Goal: Obtain resource: Download file/media

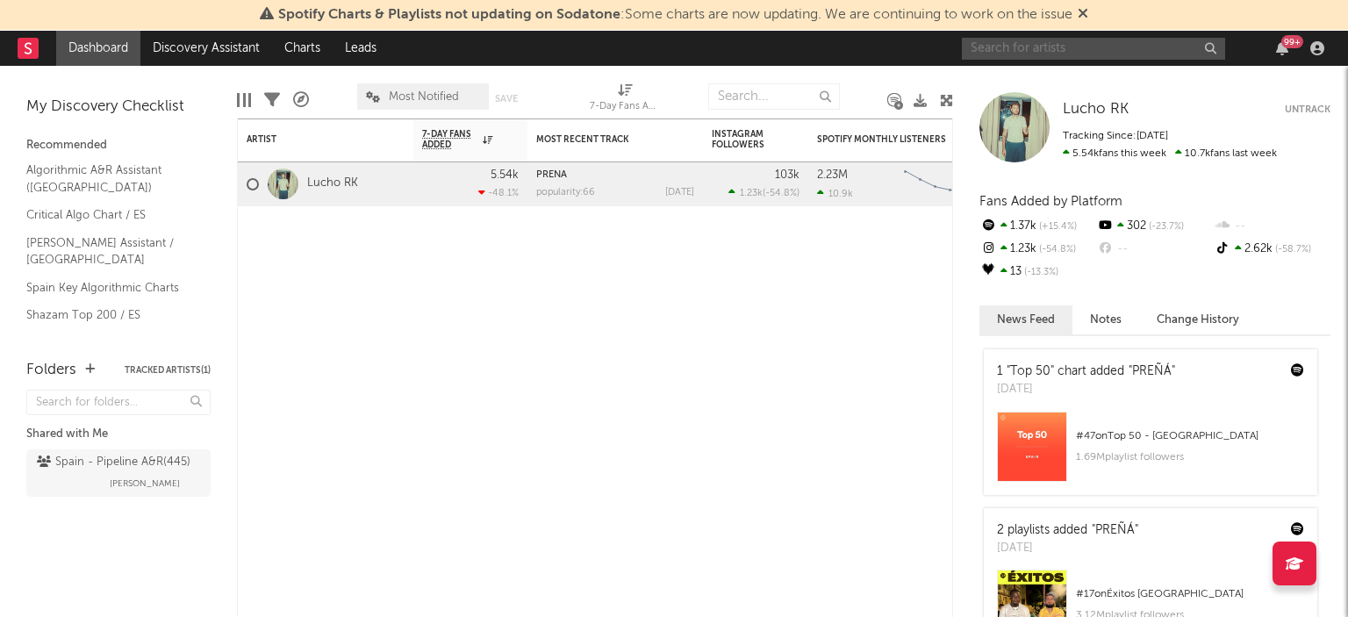
click at [1005, 46] on input "text" at bounding box center [1093, 49] width 263 height 22
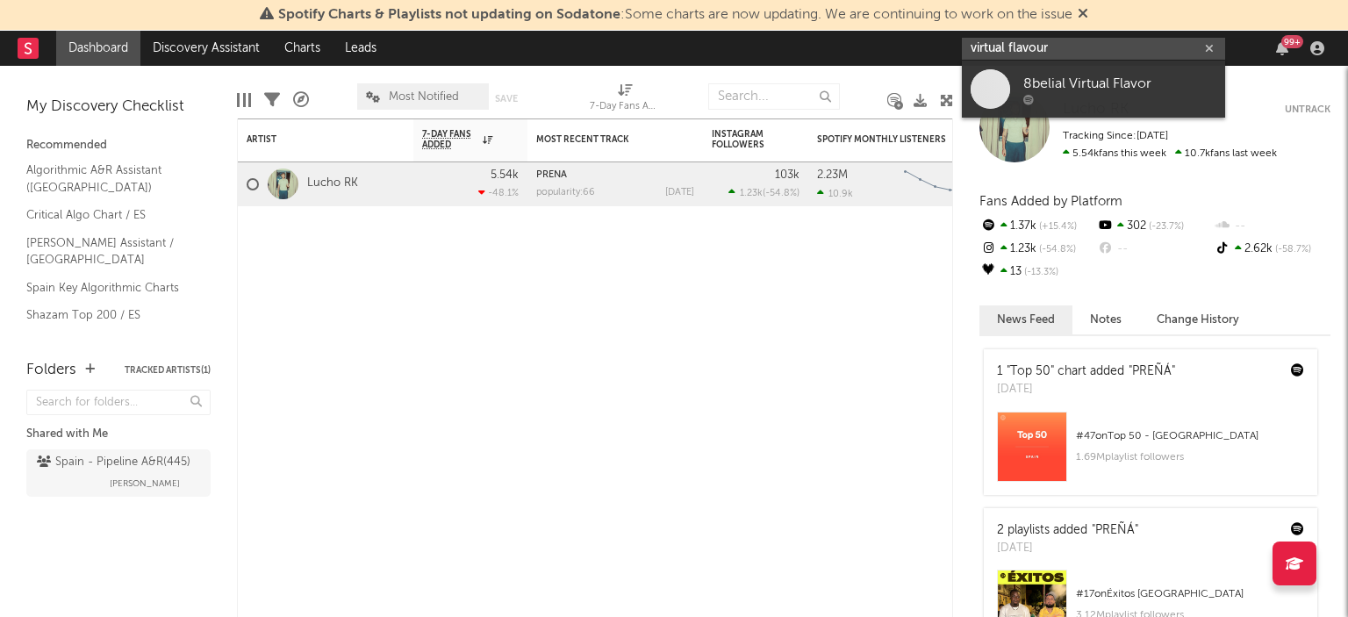
click at [1039, 42] on input "virtual flavour" at bounding box center [1093, 49] width 263 height 22
click at [1051, 46] on input "virtual flavour" at bounding box center [1093, 49] width 263 height 22
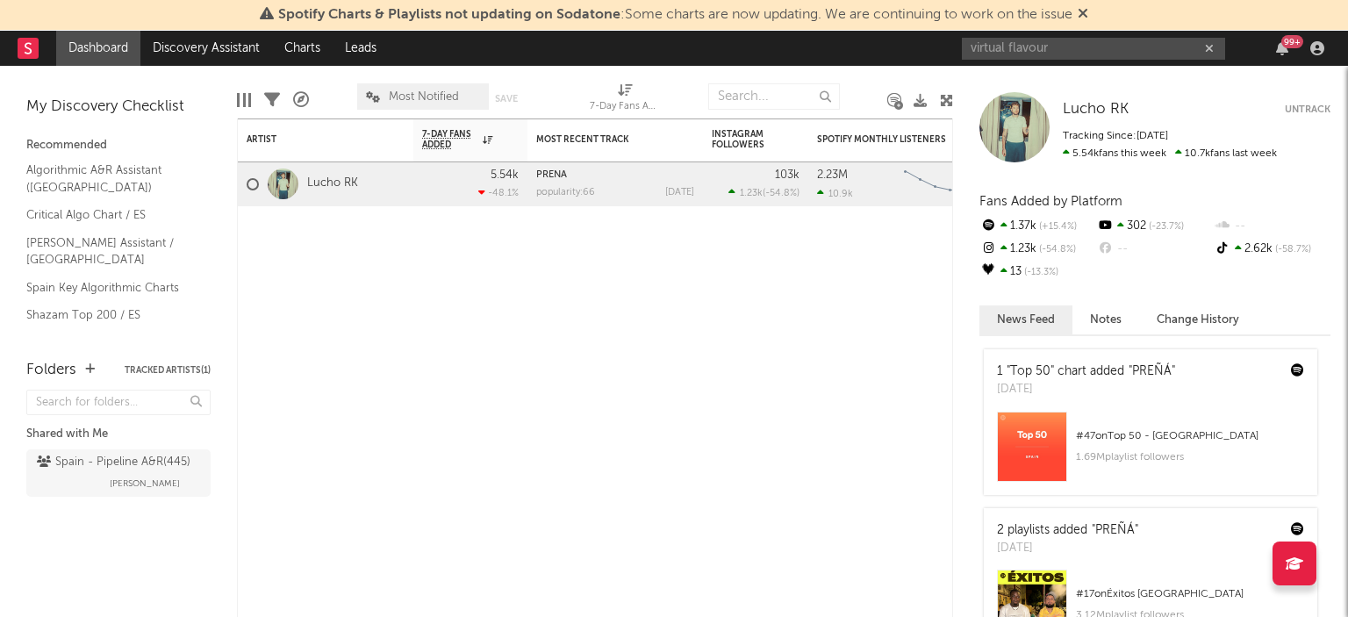
drag, startPoint x: 1061, startPoint y: 35, endPoint x: 1000, endPoint y: 53, distance: 63.0
click at [1000, 53] on div "virtual flavour 99 +" at bounding box center [1146, 48] width 369 height 35
click at [1032, 54] on input "virtual flavour" at bounding box center [1093, 49] width 263 height 22
drag, startPoint x: 1050, startPoint y: 50, endPoint x: 927, endPoint y: 69, distance: 125.2
click at [927, 69] on div "Spotify Charts & Playlists not updating on Sodatone : Some charts are now updat…" at bounding box center [674, 308] width 1348 height 617
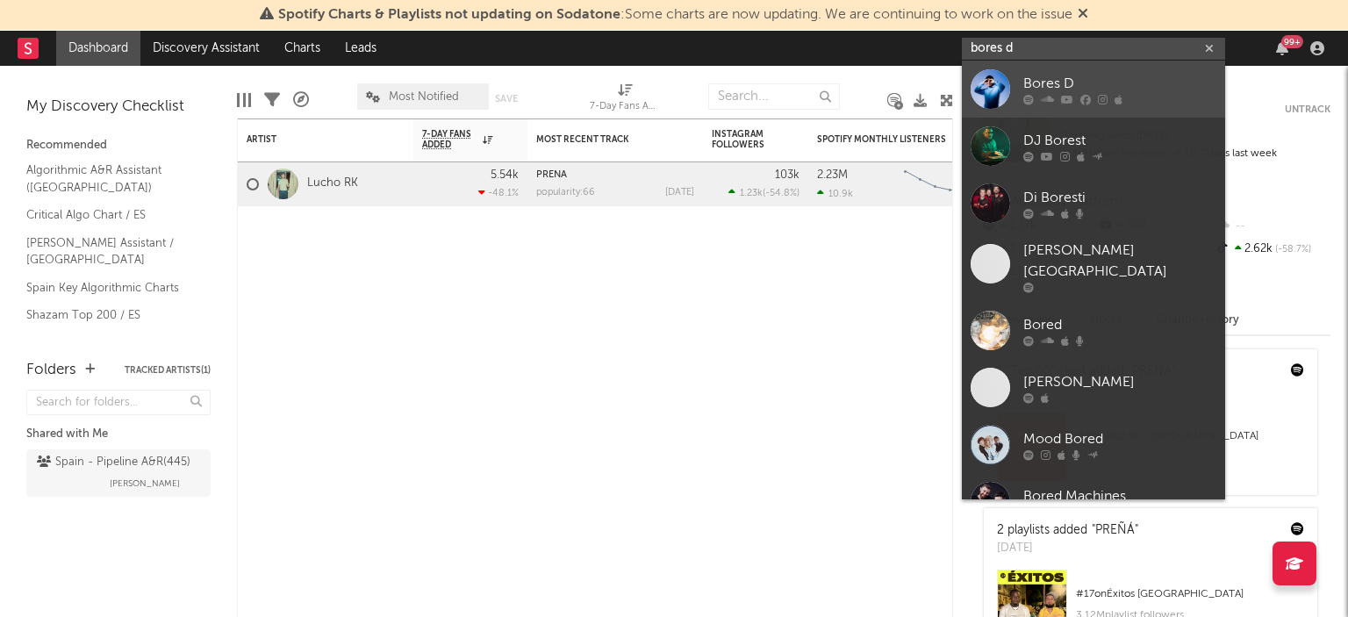
type input "bores d"
click at [1056, 75] on div "Bores D" at bounding box center [1119, 83] width 193 height 21
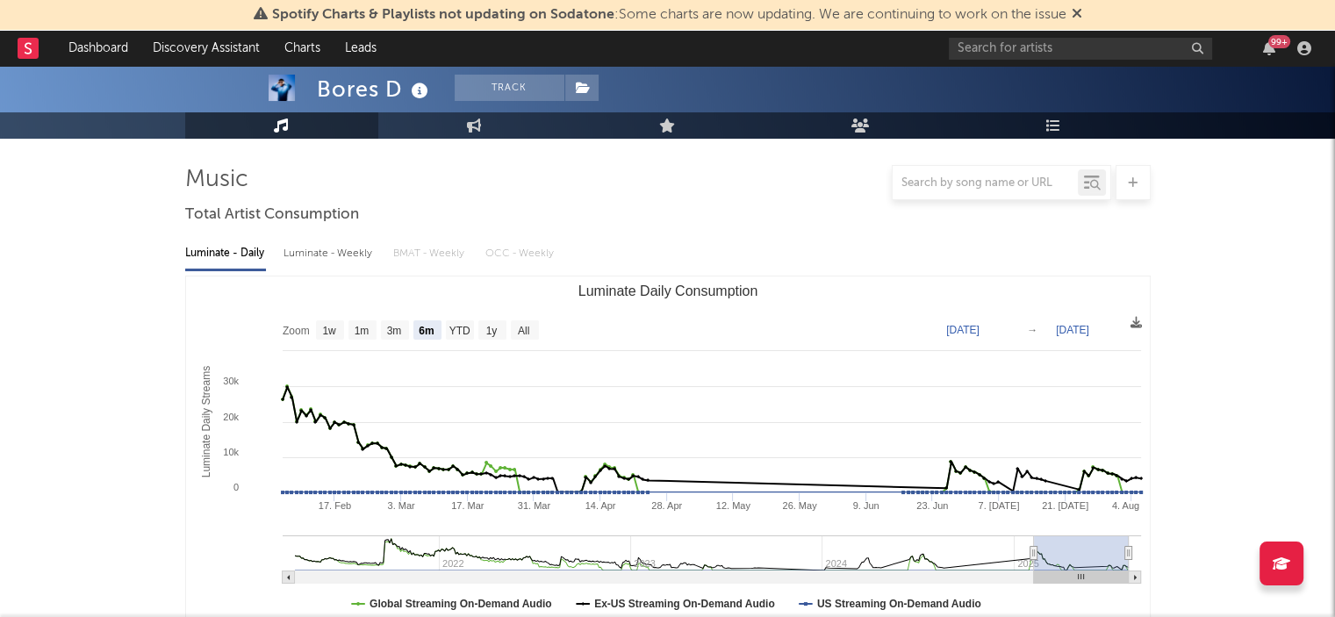
scroll to position [176, 0]
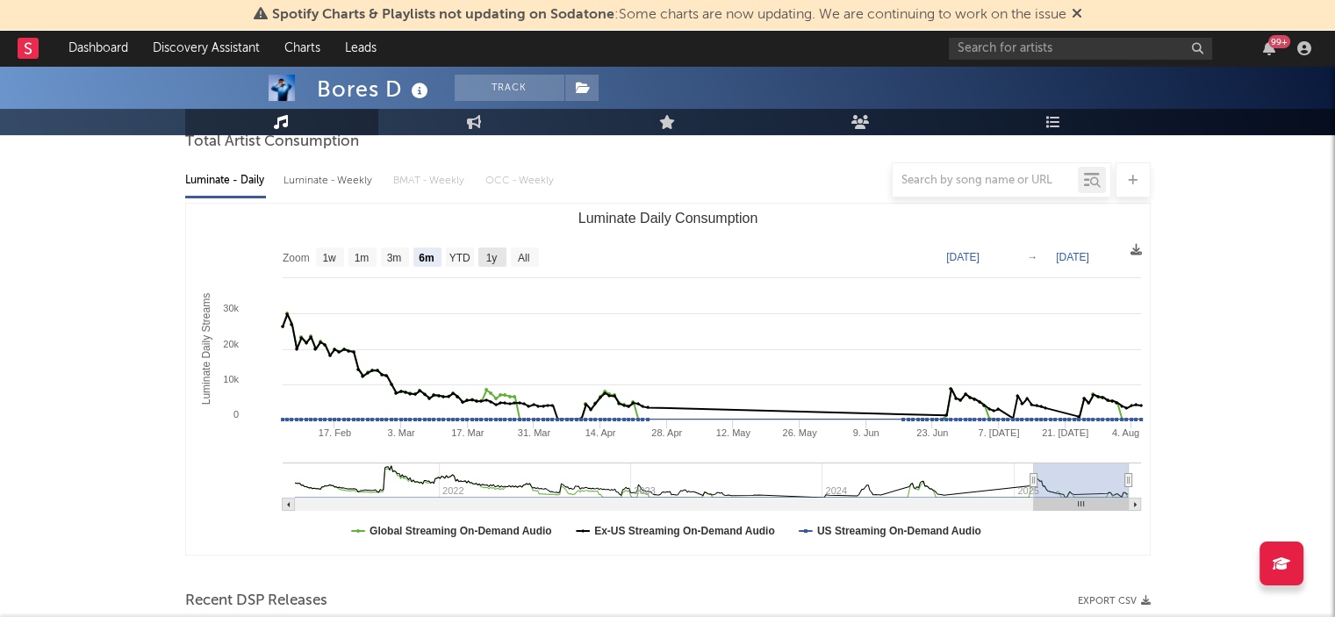
click at [486, 256] on text "1y" at bounding box center [490, 258] width 11 height 12
select select "1y"
type input "[DATE]"
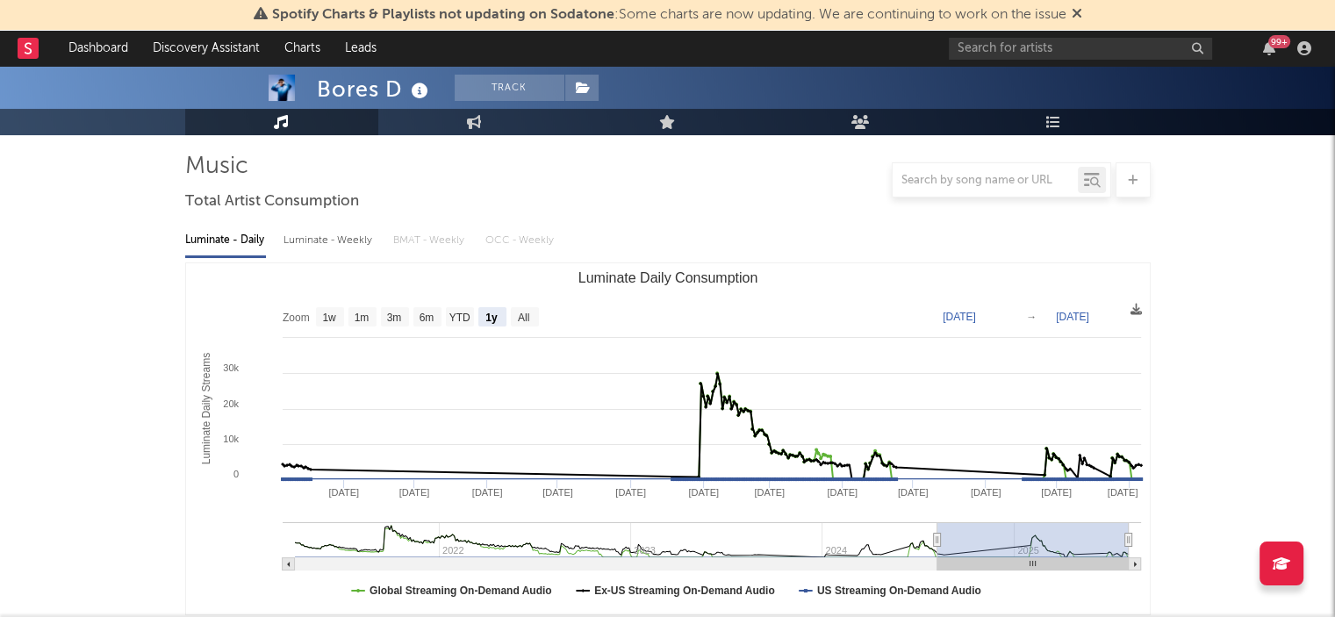
scroll to position [0, 0]
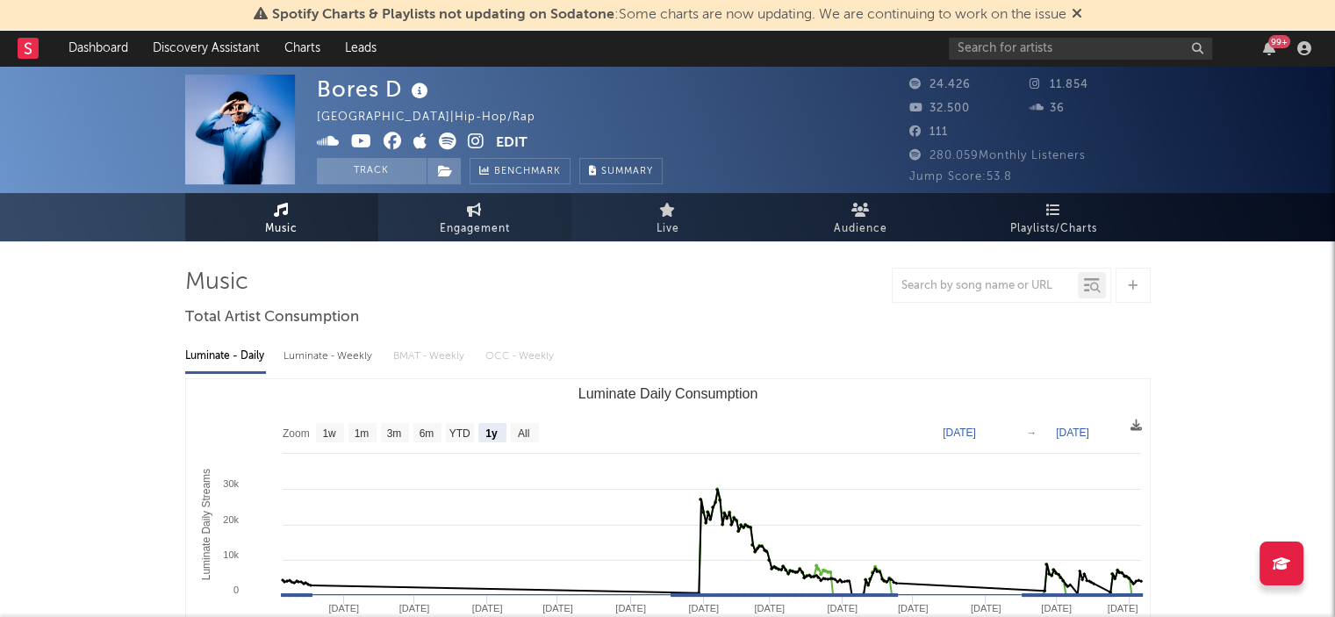
click at [442, 219] on span "Engagement" at bounding box center [475, 229] width 70 height 21
select select "1w"
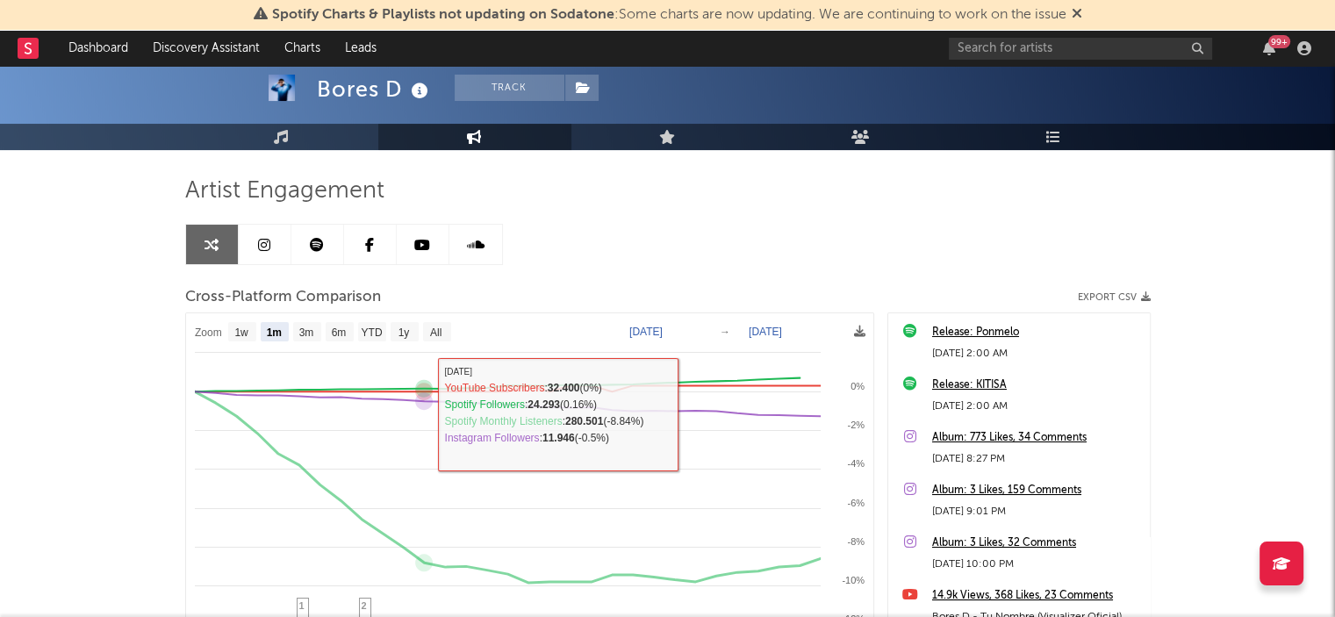
scroll to position [88, 0]
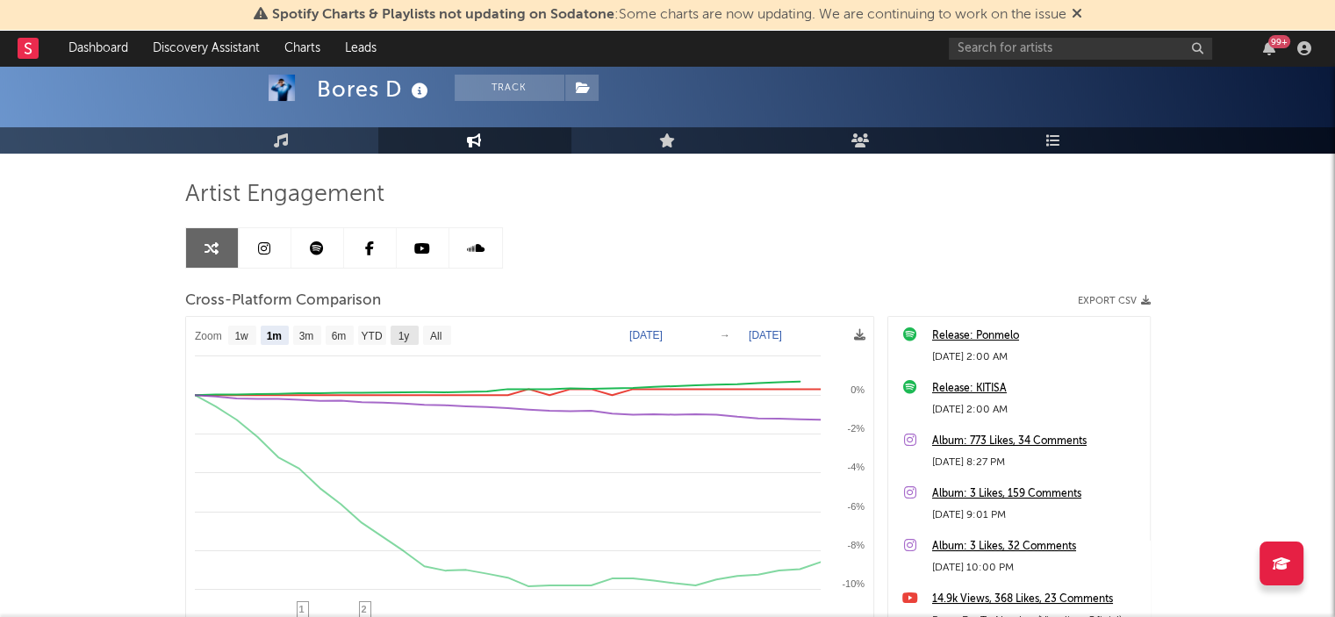
click at [409, 331] on text "1y" at bounding box center [403, 336] width 11 height 12
select select "1y"
type input "[DATE]"
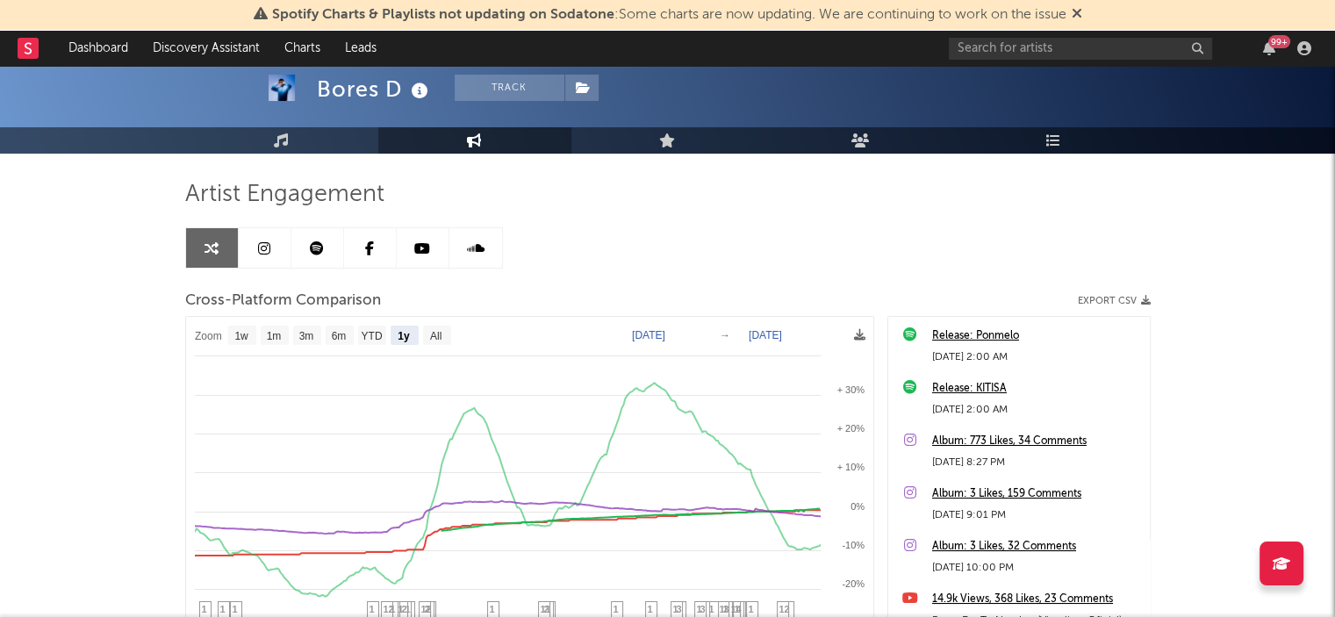
scroll to position [263, 0]
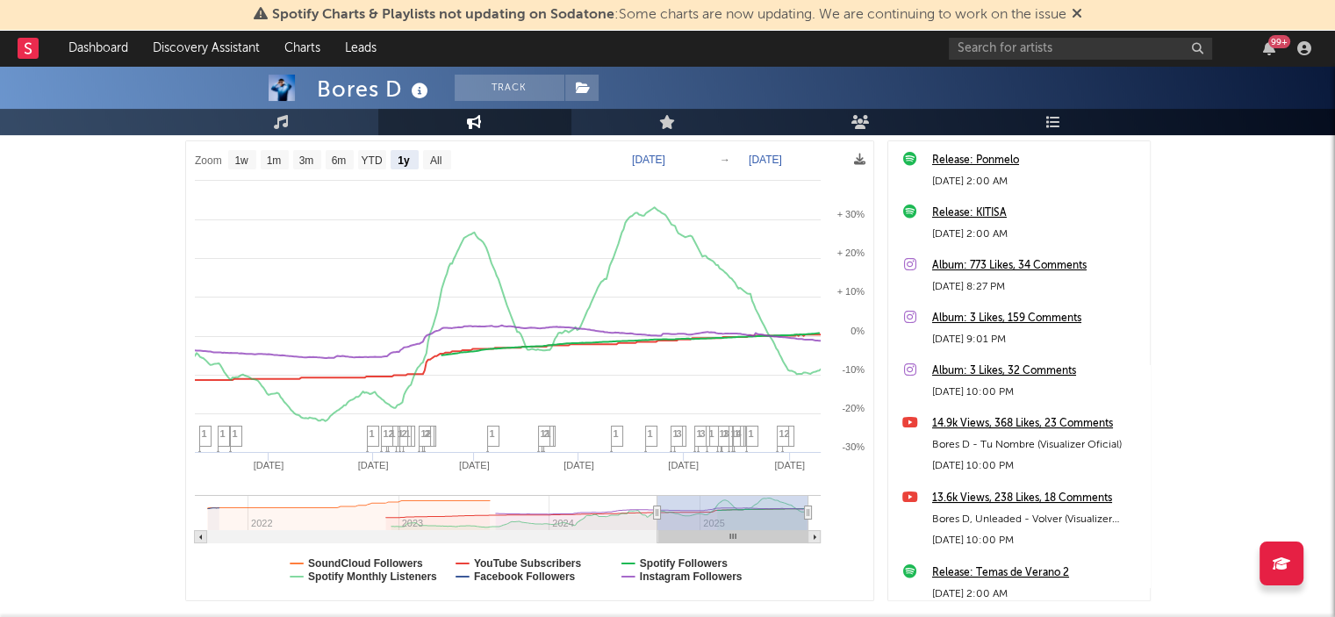
select select "1y"
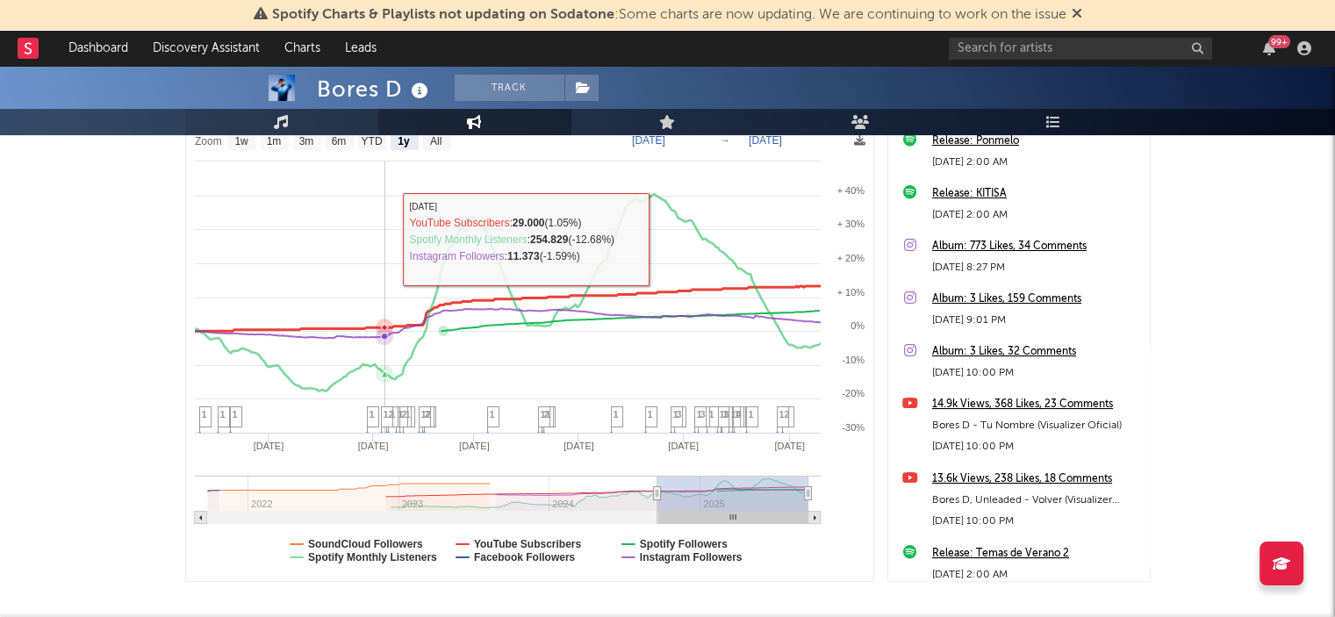
scroll to position [194, 0]
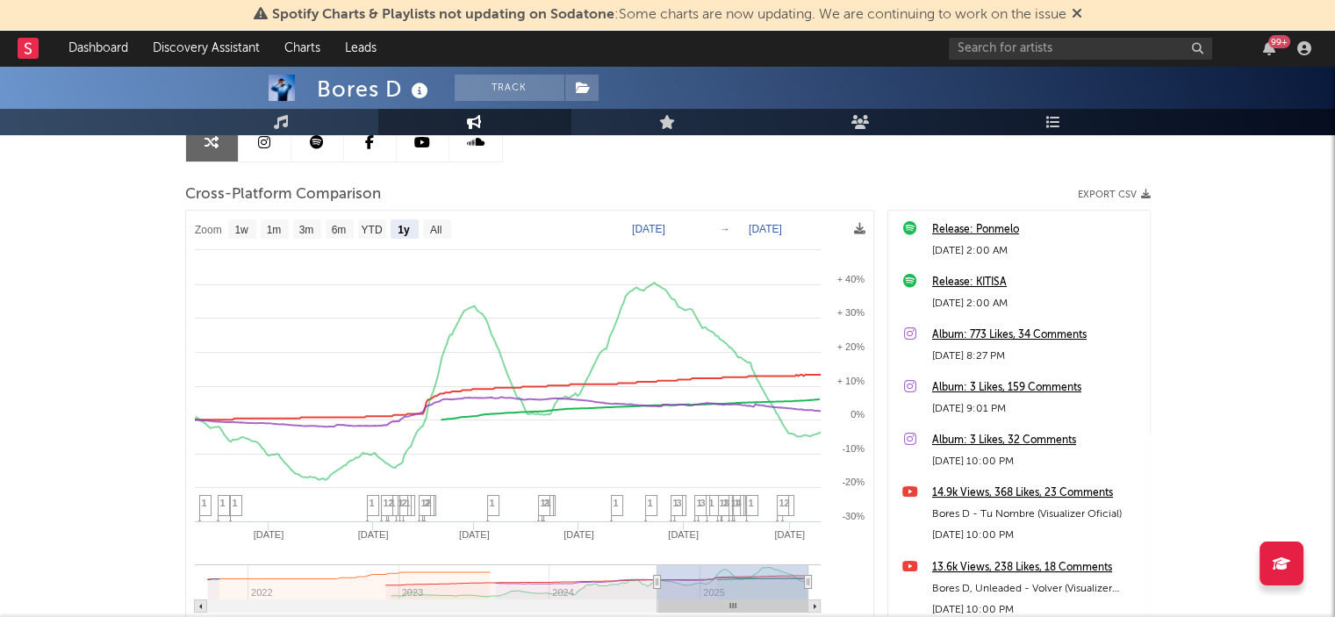
click at [249, 108] on div at bounding box center [667, 48] width 1335 height 176
click at [249, 115] on link "Music" at bounding box center [281, 122] width 193 height 26
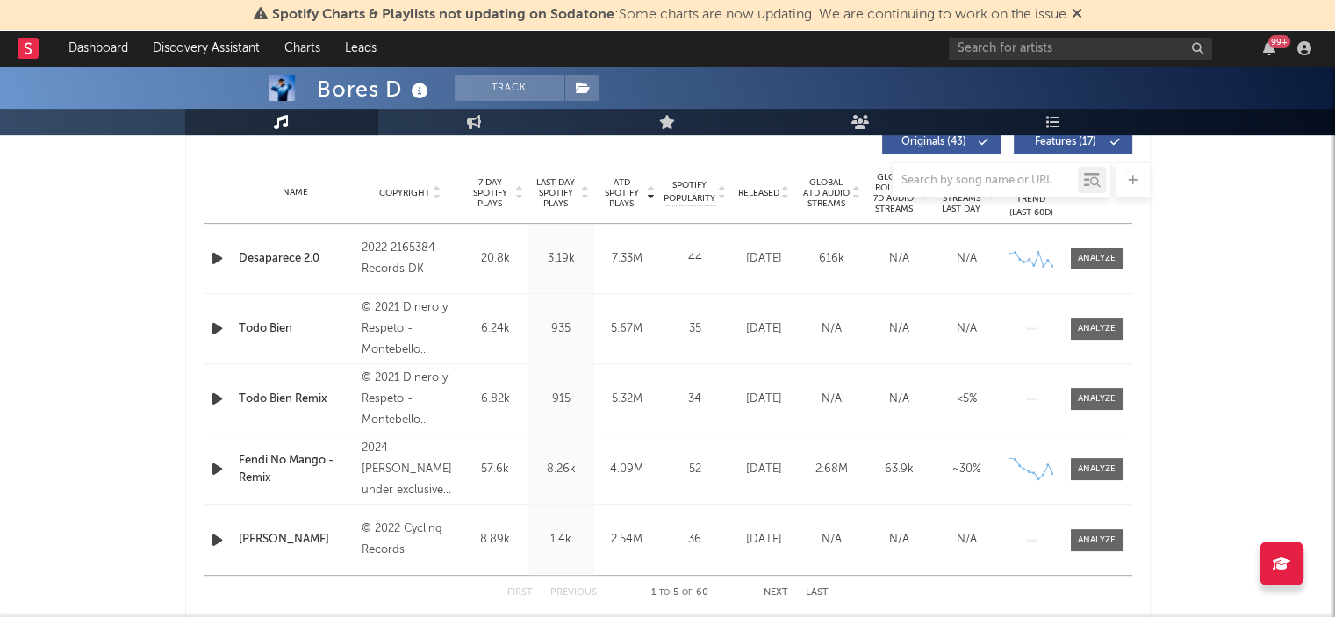
select select "6m"
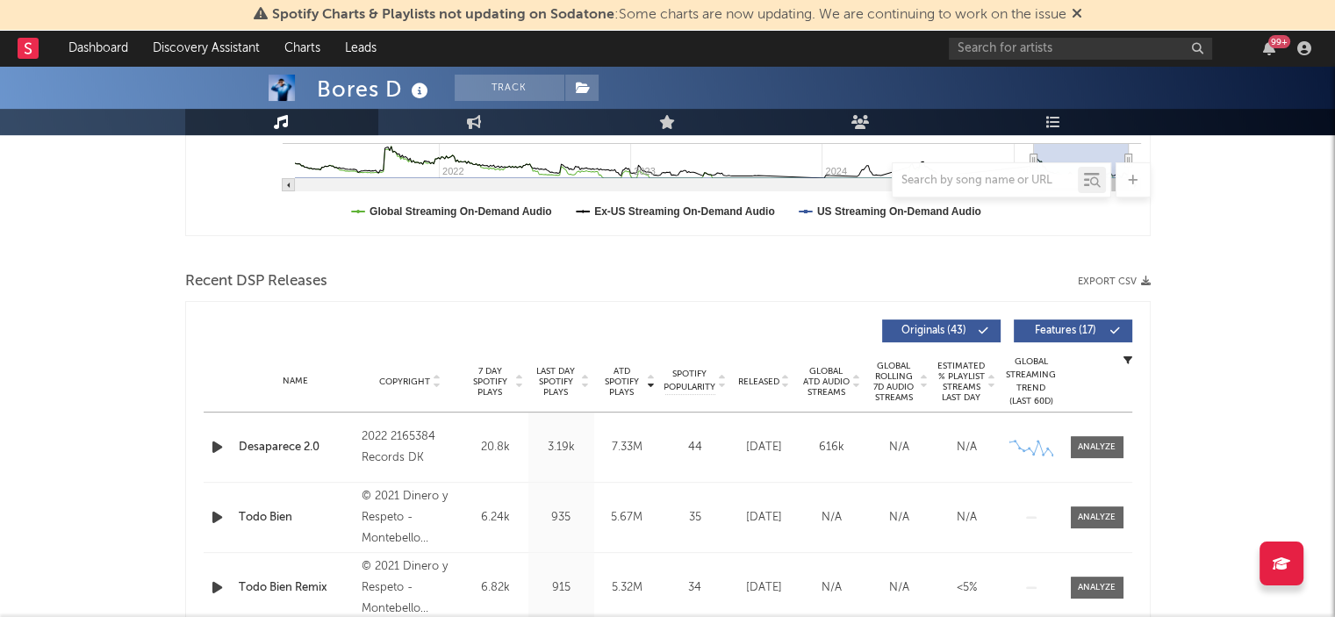
scroll to position [527, 0]
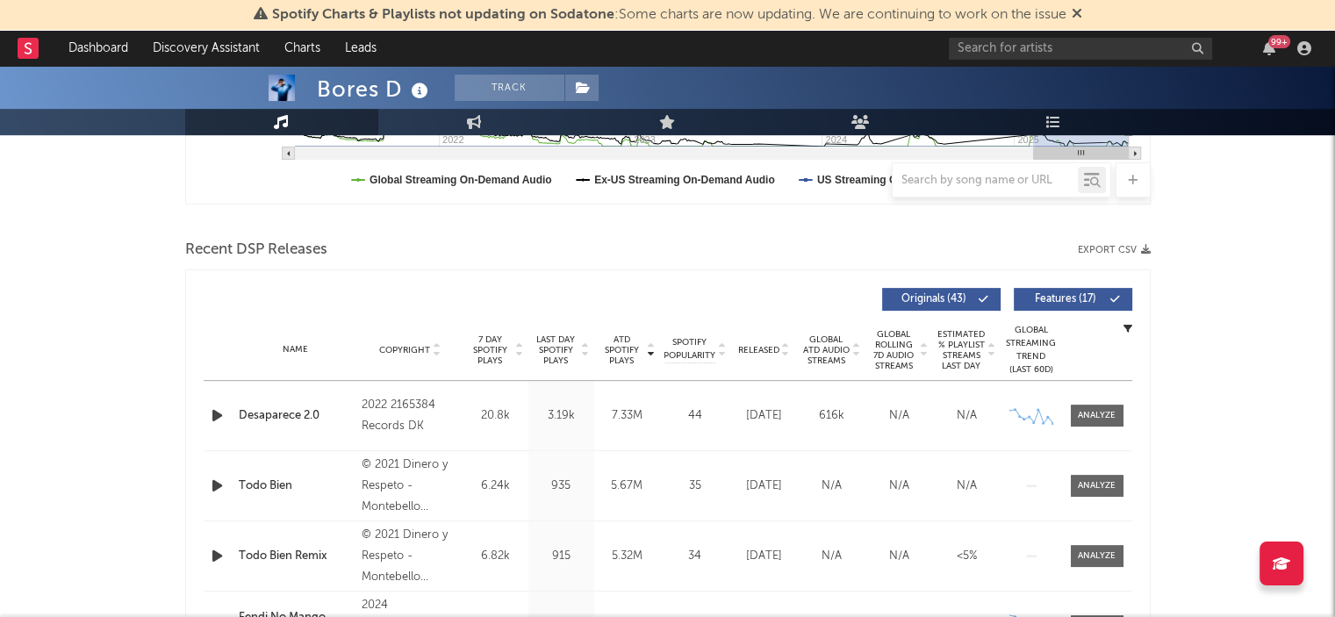
click at [1113, 247] on button "Export CSV" at bounding box center [1114, 250] width 73 height 11
